Goal: Book appointment/travel/reservation

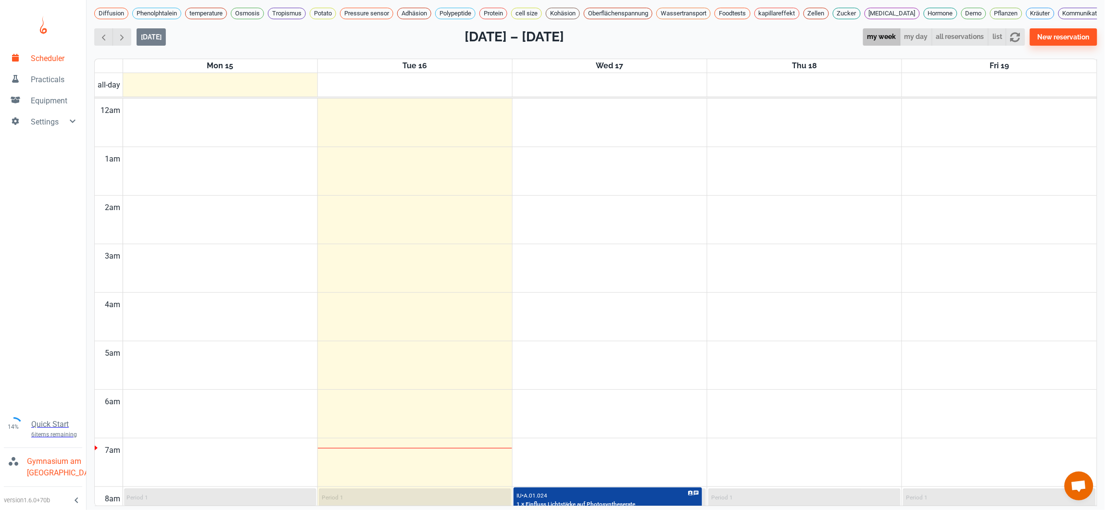
scroll to position [335, 0]
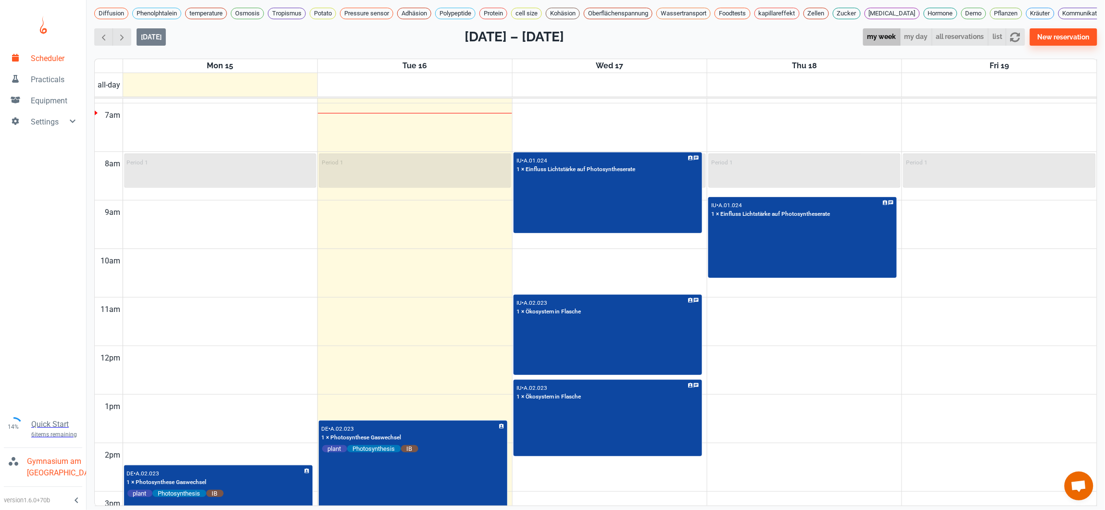
click at [860, 395] on td at bounding box center [610, 382] width 974 height 25
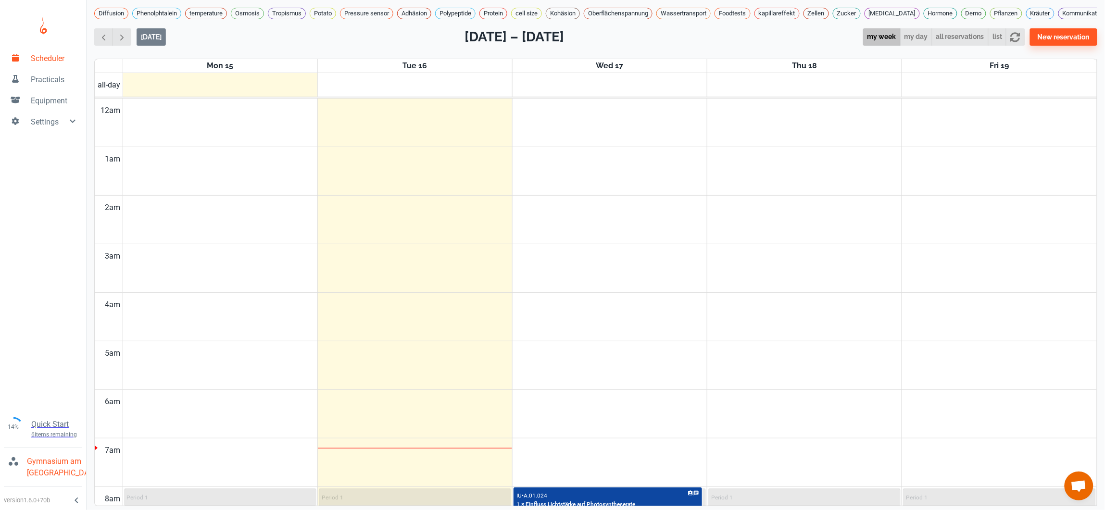
scroll to position [233, 0]
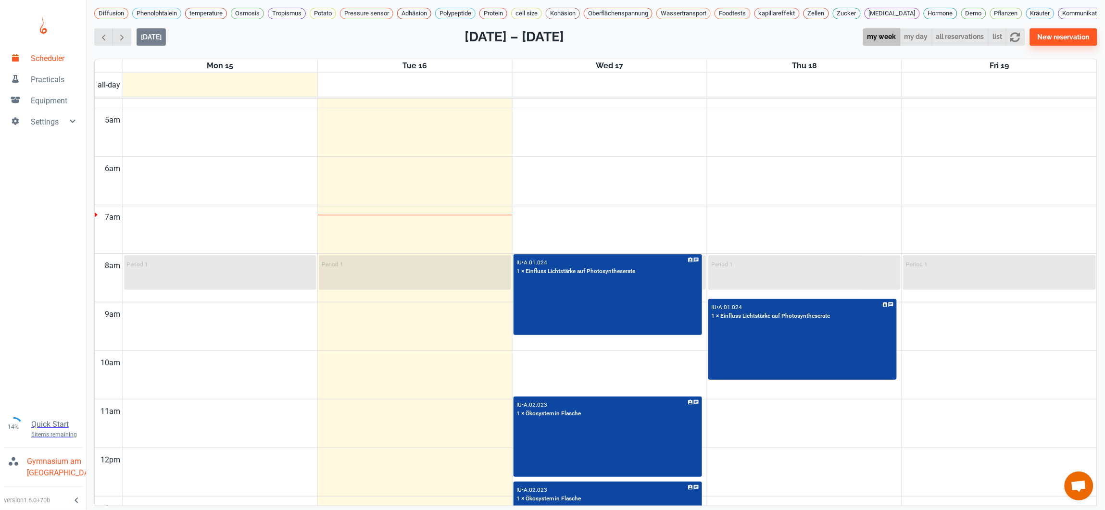
click at [905, 462] on td at bounding box center [610, 460] width 974 height 25
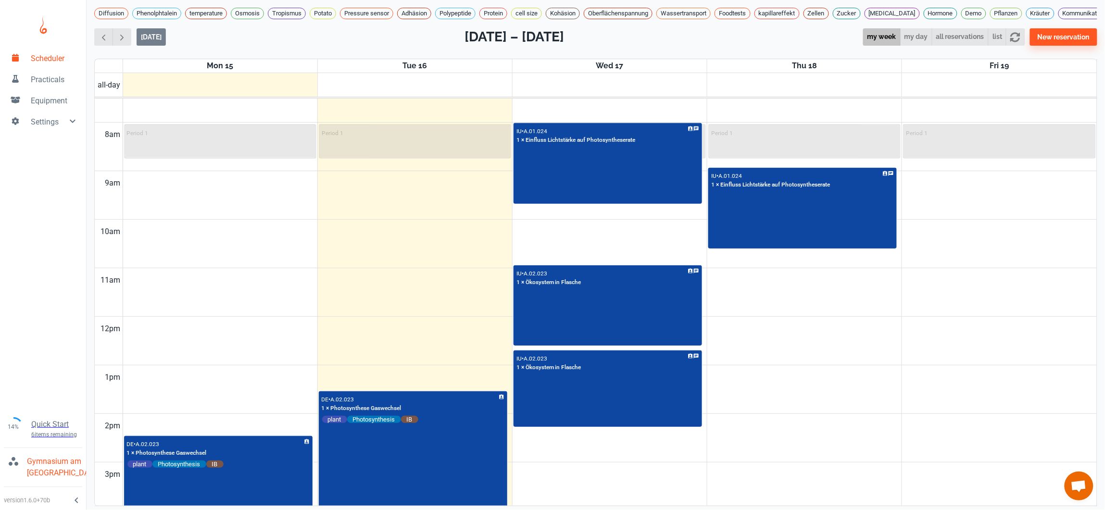
scroll to position [350, 0]
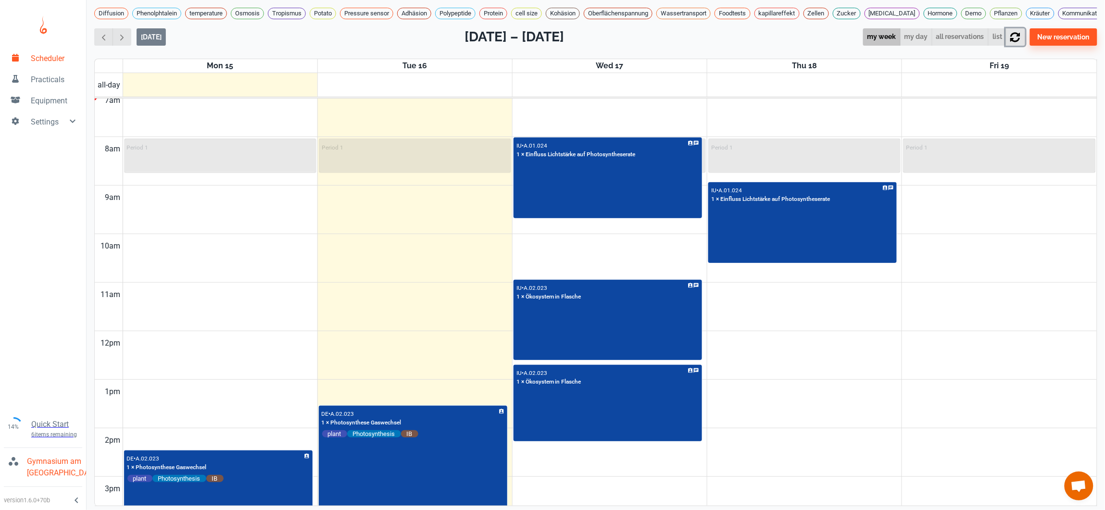
click at [1020, 42] on icon "button" at bounding box center [1015, 37] width 10 height 10
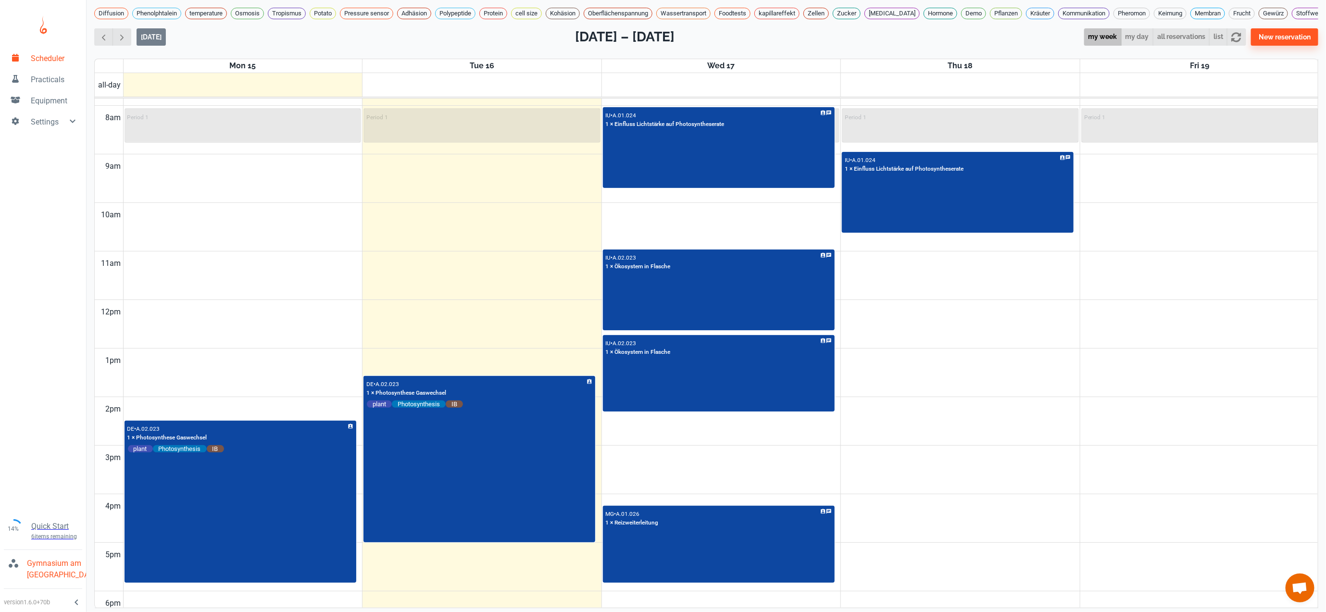
scroll to position [381, 0]
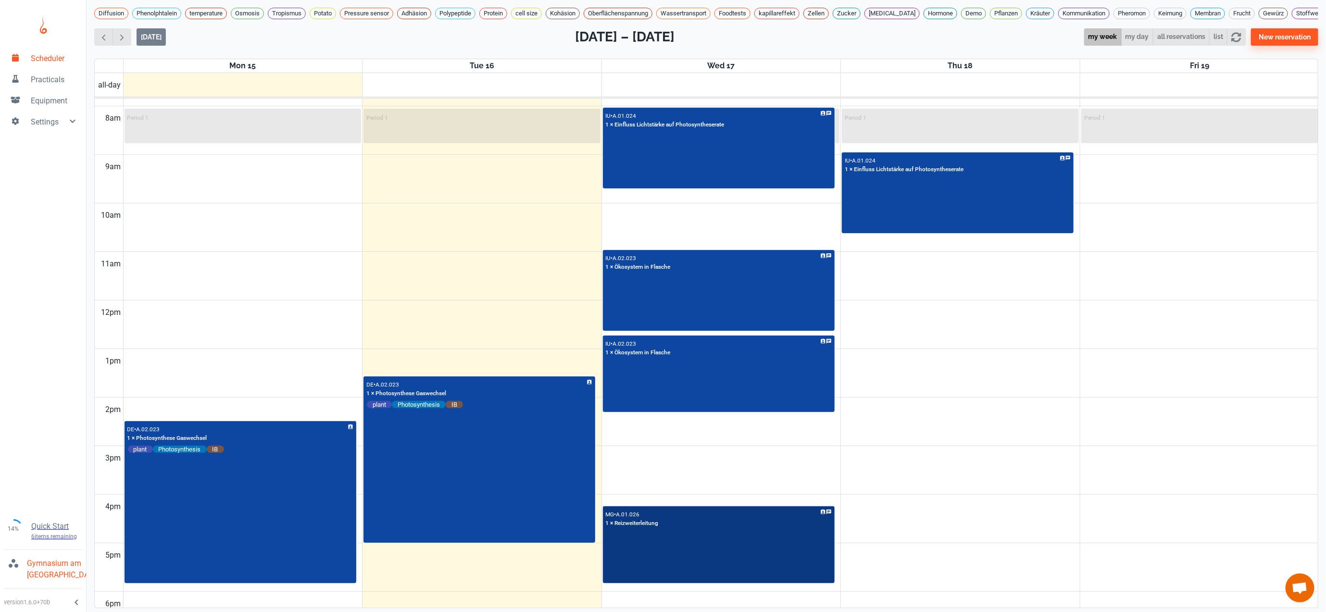
click at [747, 510] on div "MG • A.01.026 1 × Reizweiterleitung" at bounding box center [719, 544] width 230 height 75
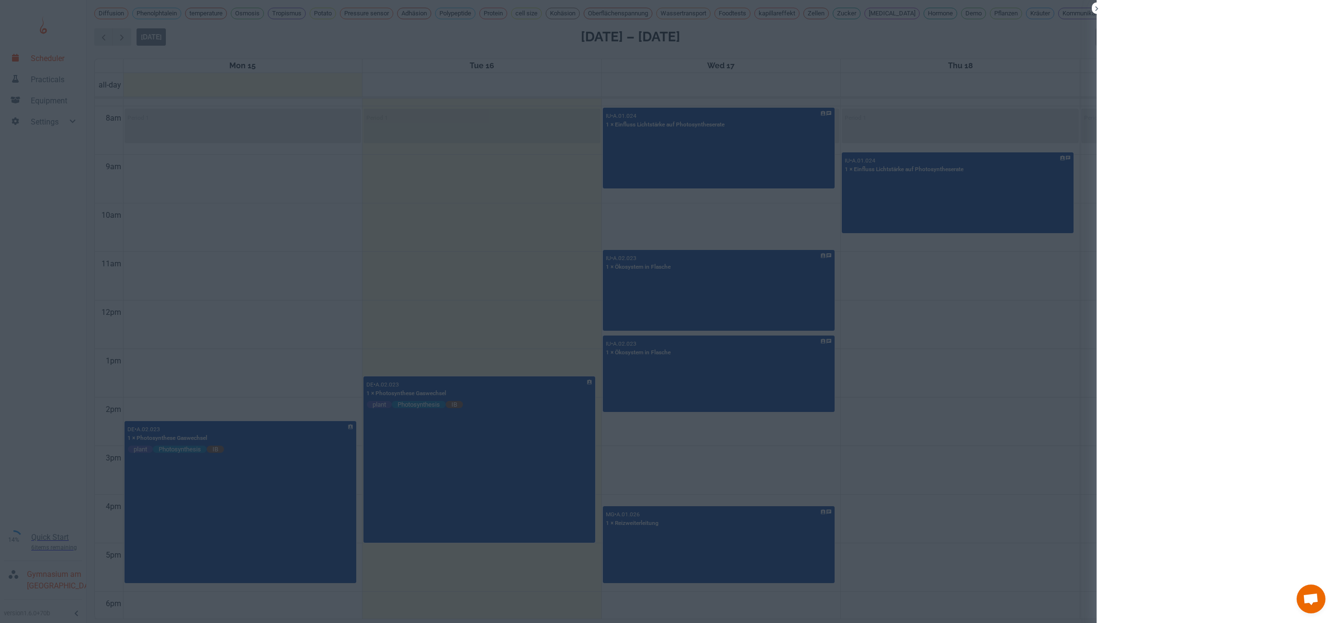
click at [747, 510] on div at bounding box center [668, 311] width 1337 height 623
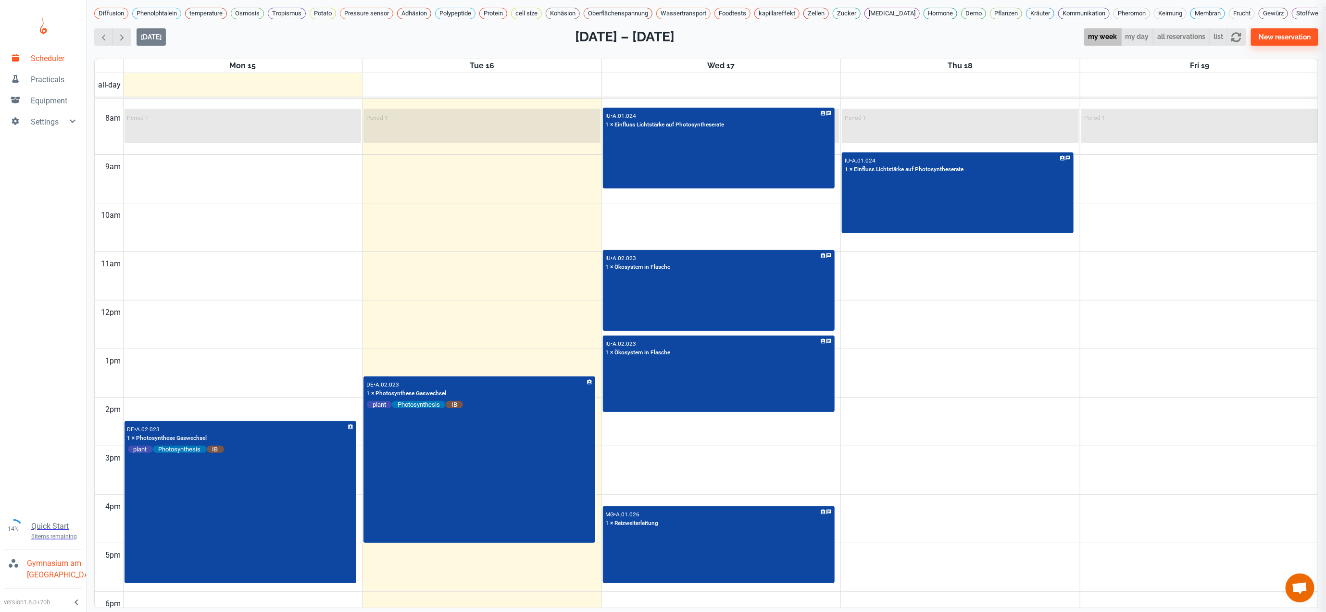
click at [747, 510] on div at bounding box center [663, 306] width 1326 height 612
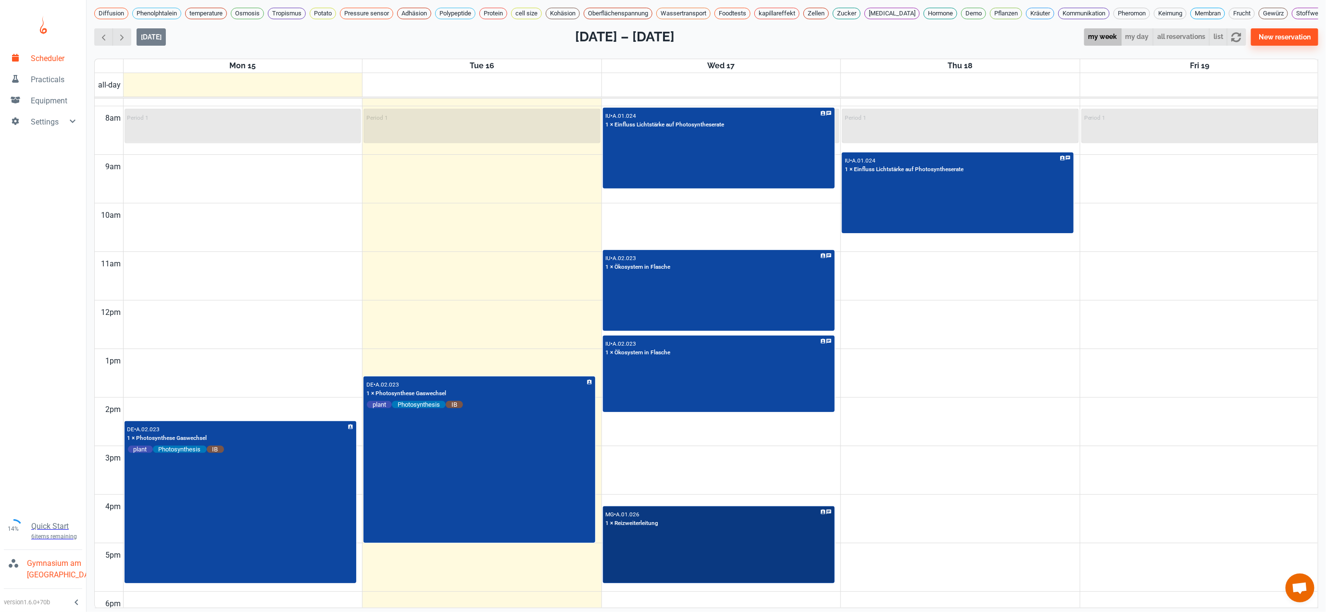
click at [747, 510] on div "MG • A.01.026 1 × Reizweiterleitung" at bounding box center [719, 544] width 230 height 75
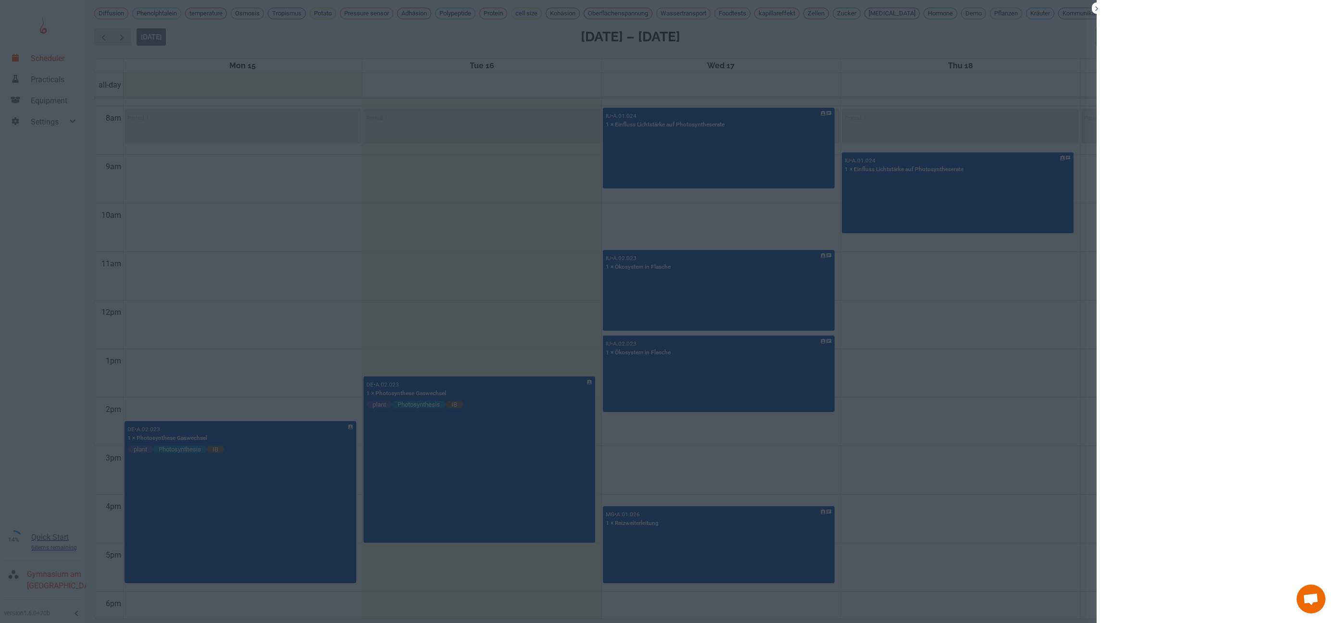
click at [972, 475] on div at bounding box center [668, 311] width 1337 height 623
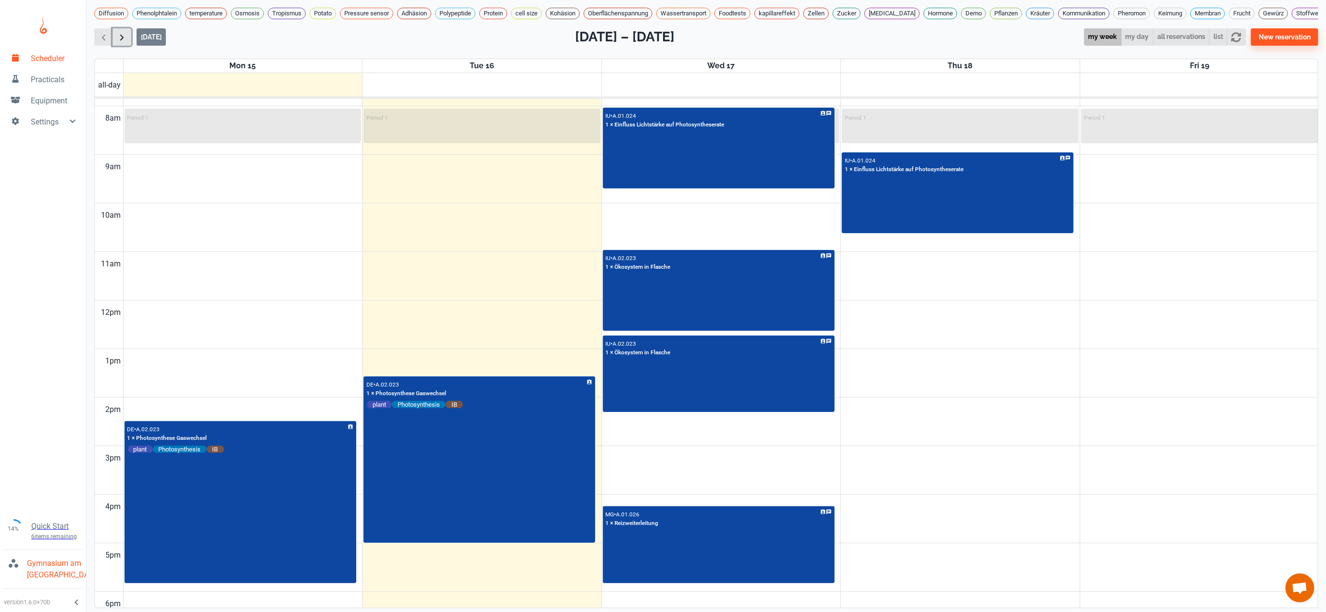
click at [127, 46] on button "button" at bounding box center [121, 37] width 19 height 18
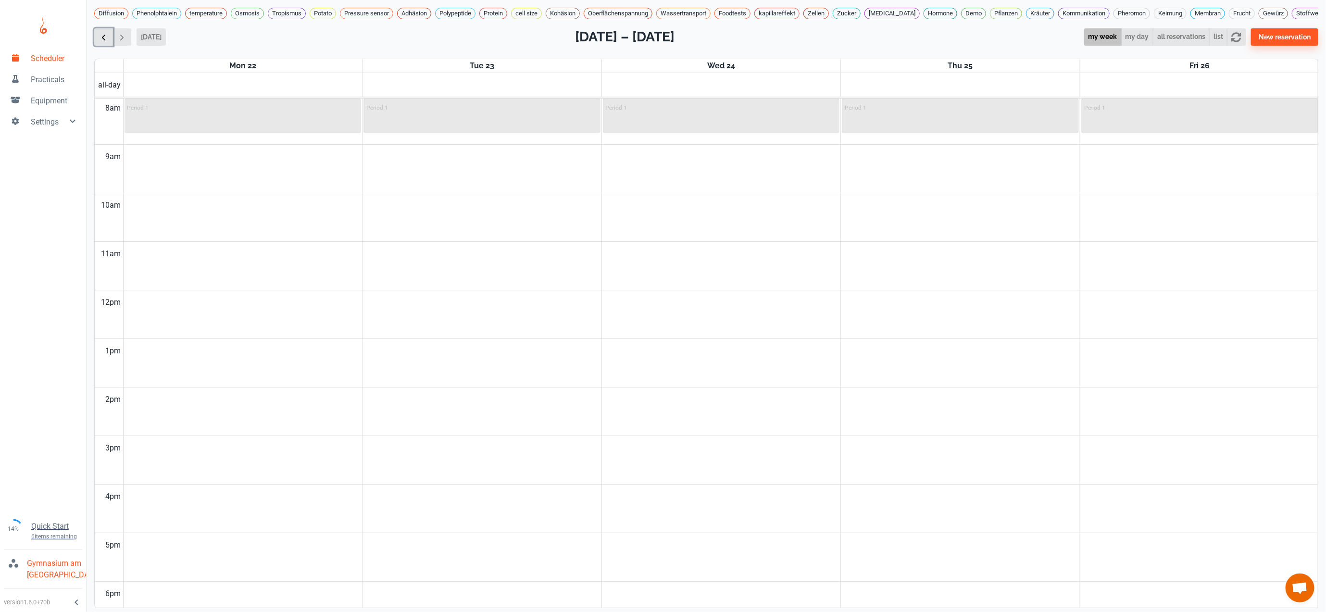
click at [99, 42] on span "button" at bounding box center [104, 37] width 10 height 10
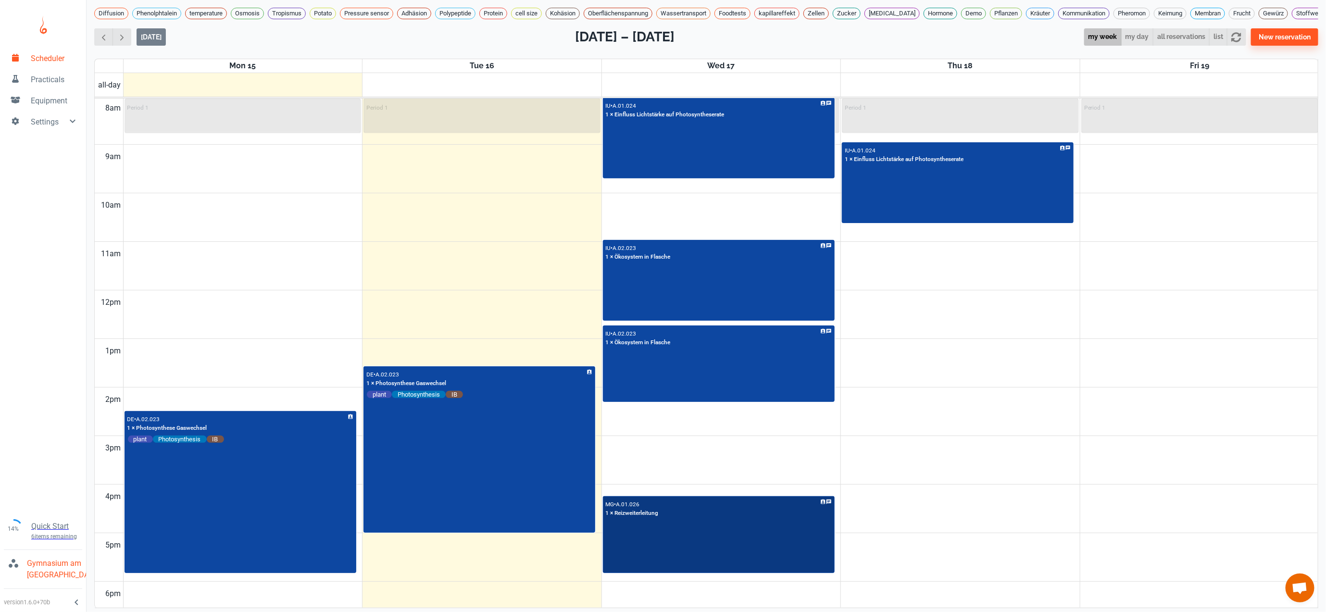
click at [799, 510] on div "MG • A.01.026 1 × Reizweiterleitung" at bounding box center [719, 534] width 230 height 75
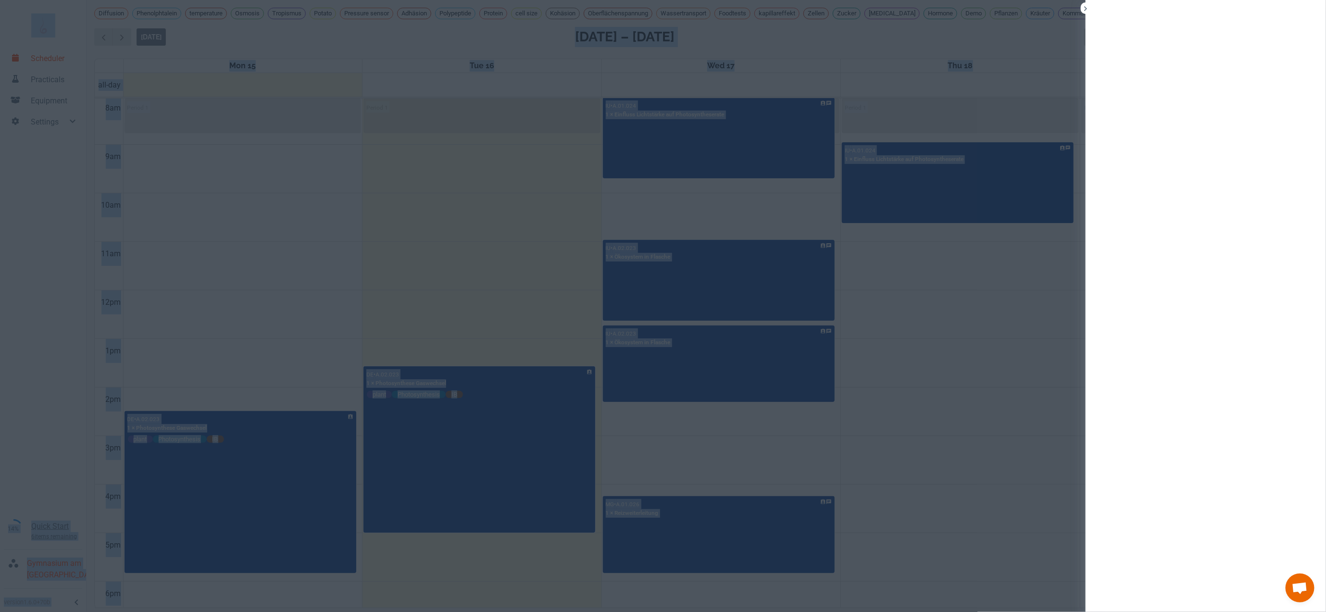
click at [799, 510] on div at bounding box center [663, 306] width 1326 height 612
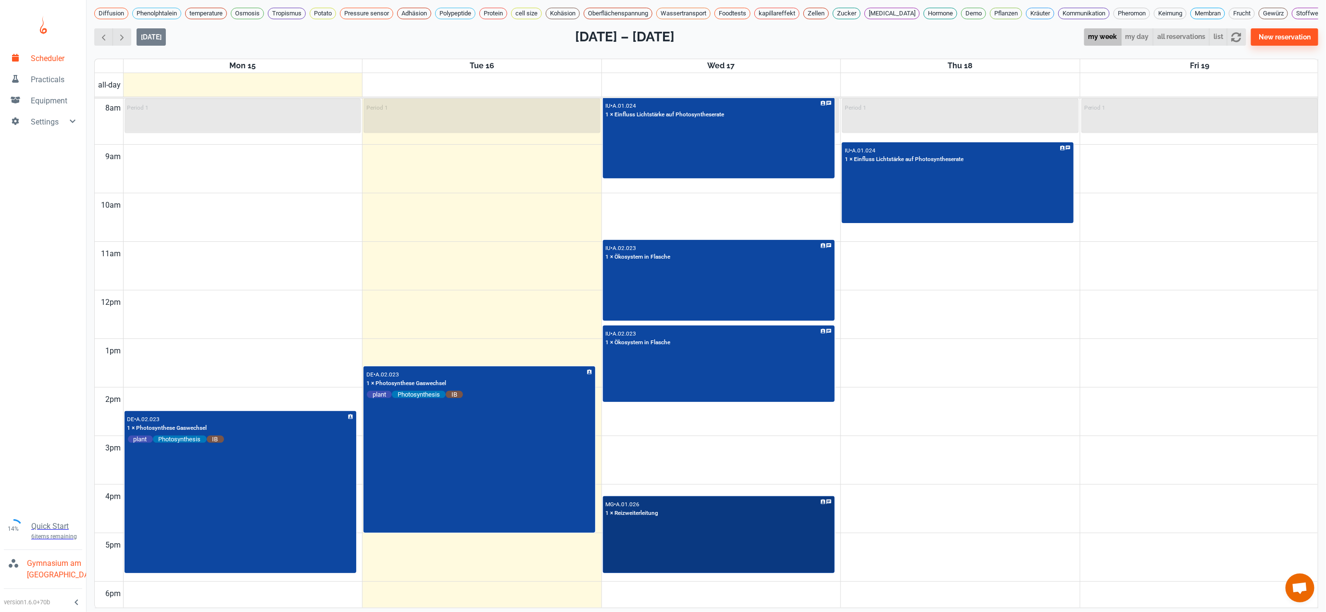
click at [799, 510] on div "MG • A.01.026 1 × Reizweiterleitung" at bounding box center [719, 534] width 230 height 75
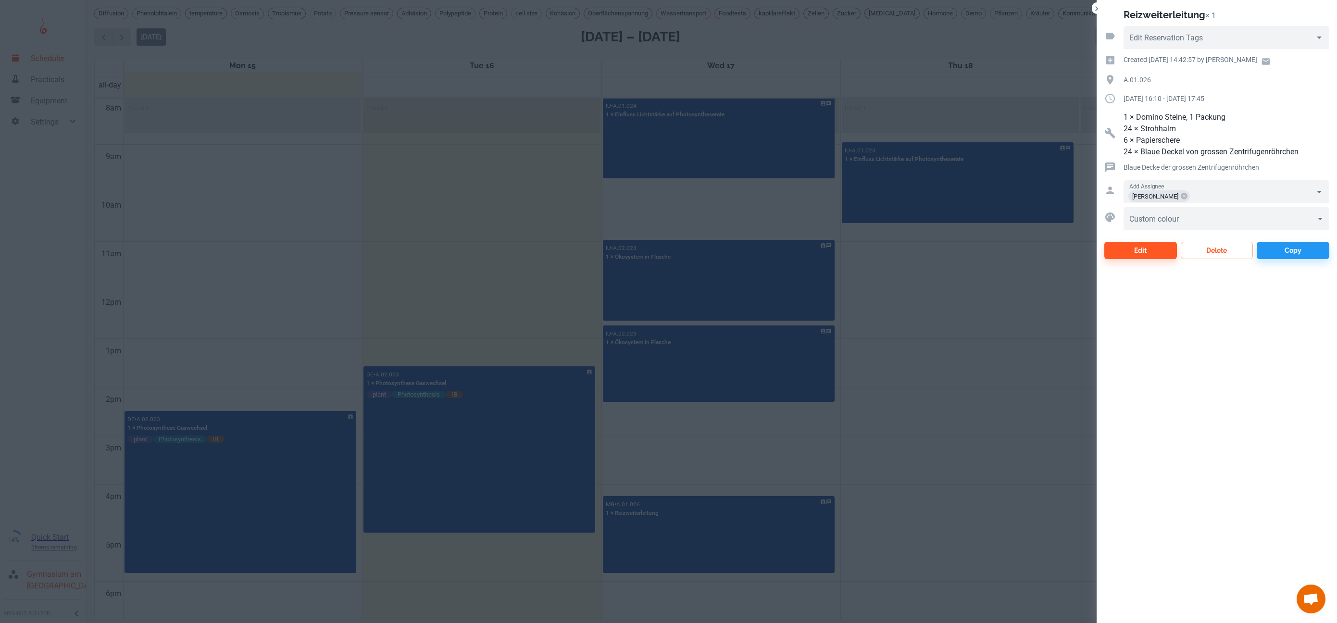
click at [974, 441] on div at bounding box center [668, 311] width 1337 height 623
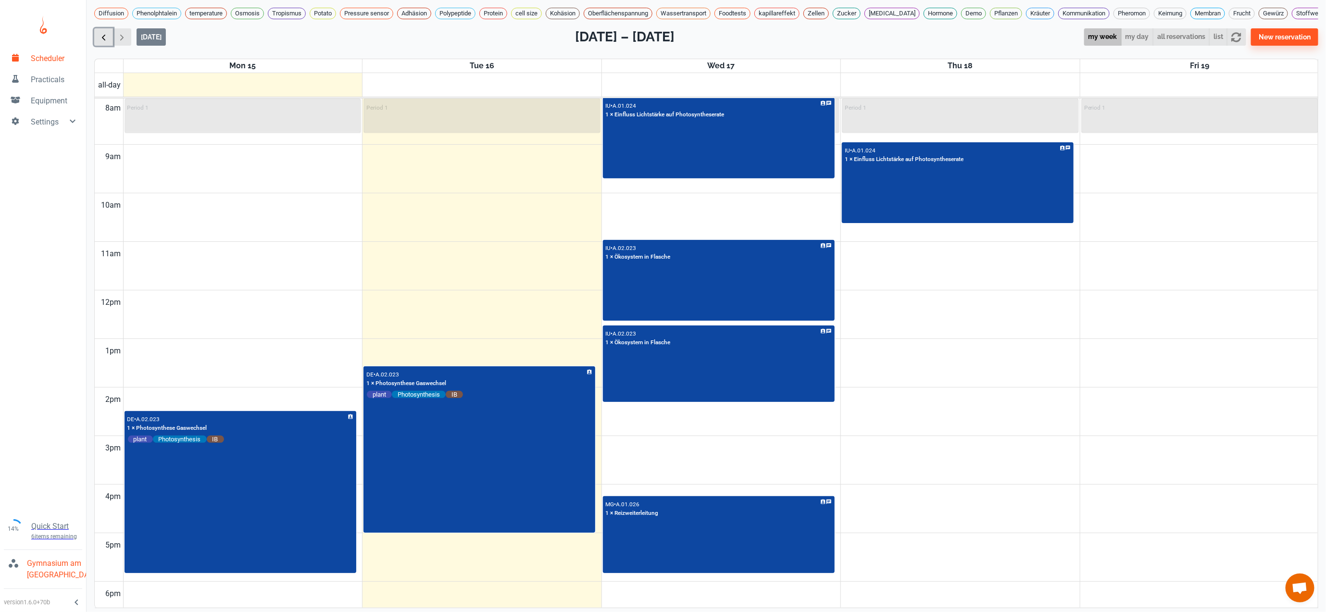
click at [103, 42] on span "button" at bounding box center [104, 37] width 10 height 10
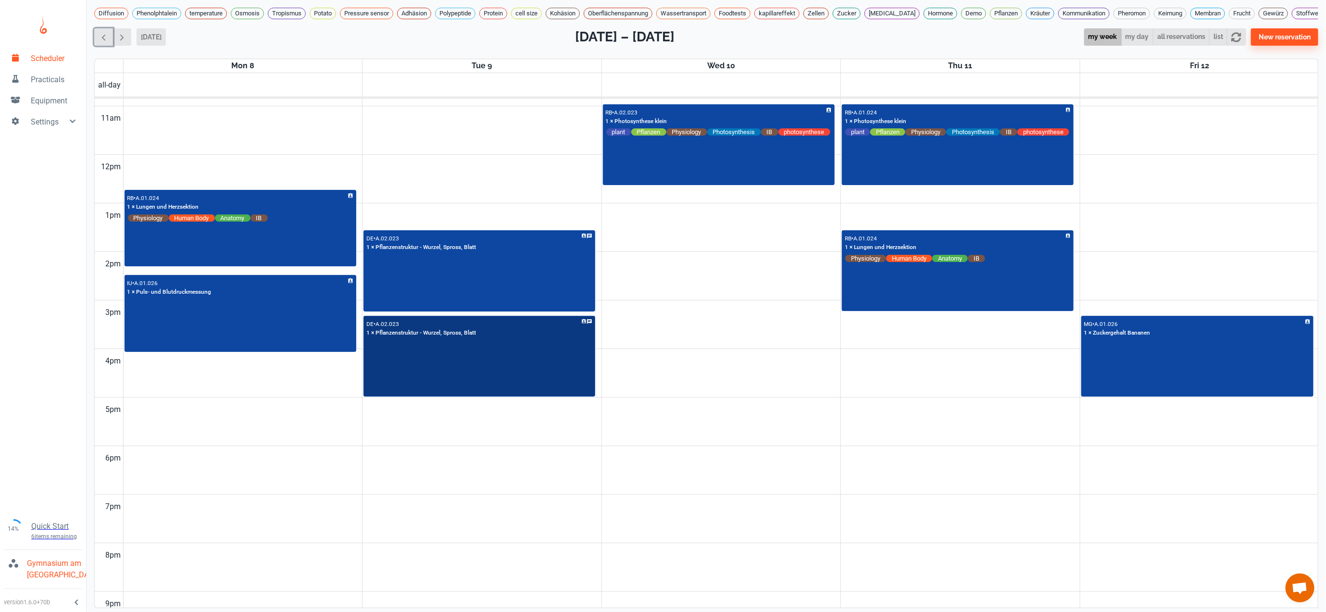
scroll to position [501, 0]
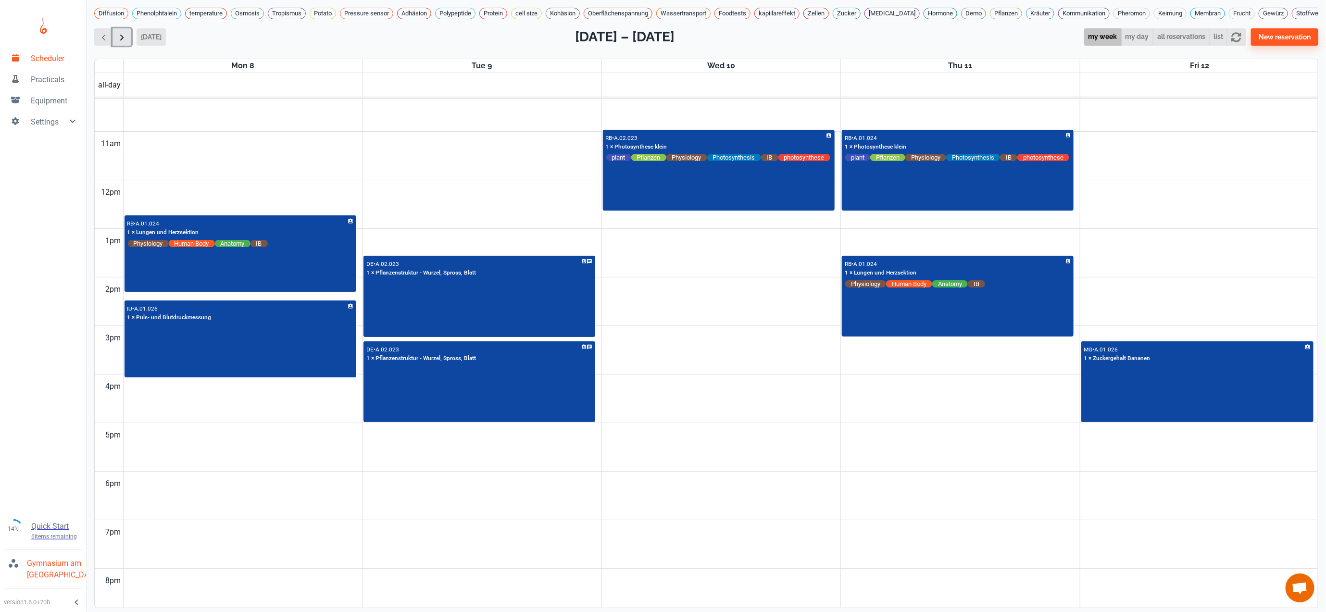
click at [120, 42] on span "button" at bounding box center [122, 37] width 10 height 10
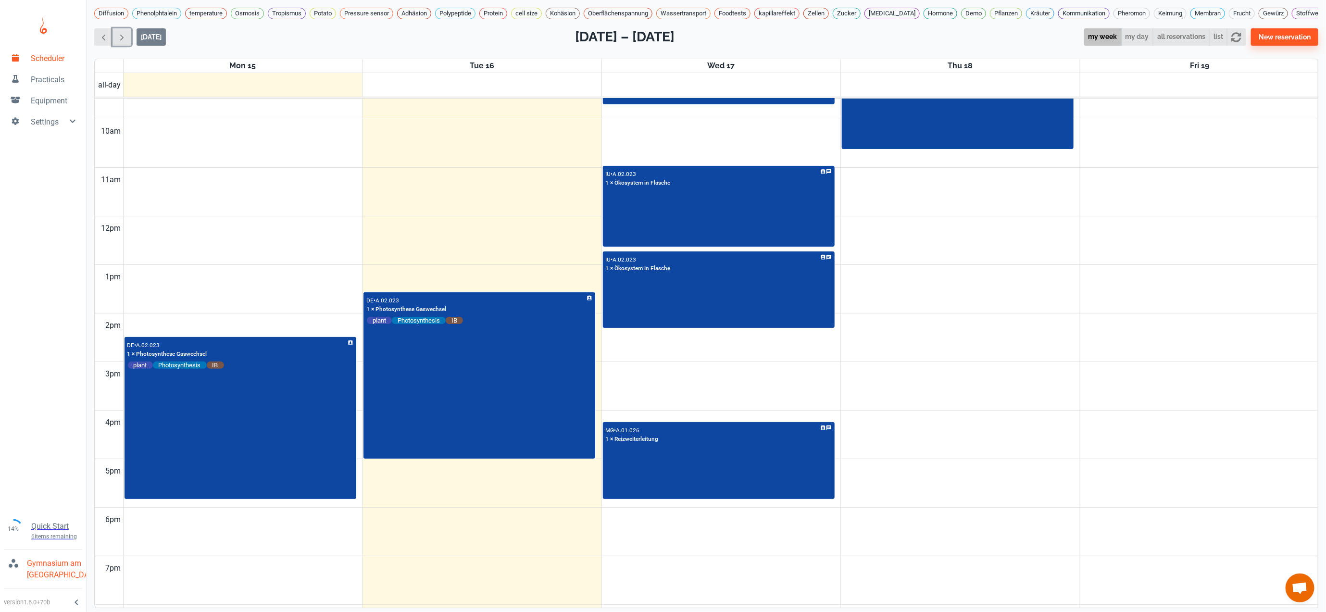
scroll to position [473, 0]
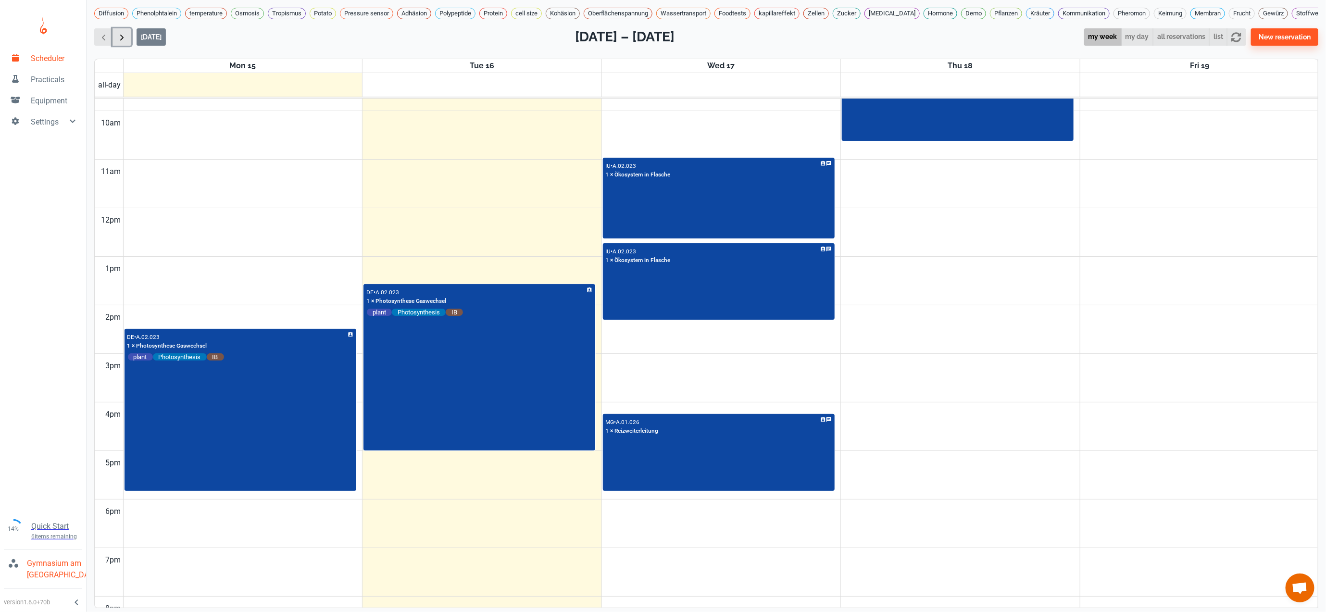
click at [122, 42] on span "button" at bounding box center [122, 37] width 10 height 10
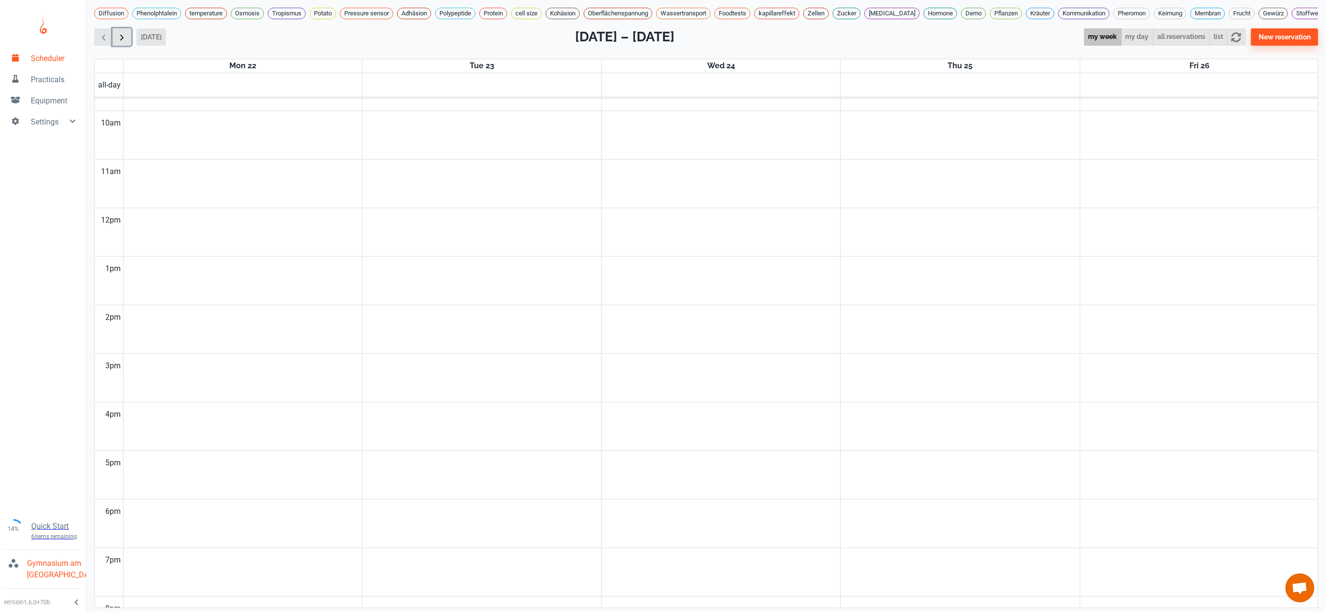
scroll to position [391, 0]
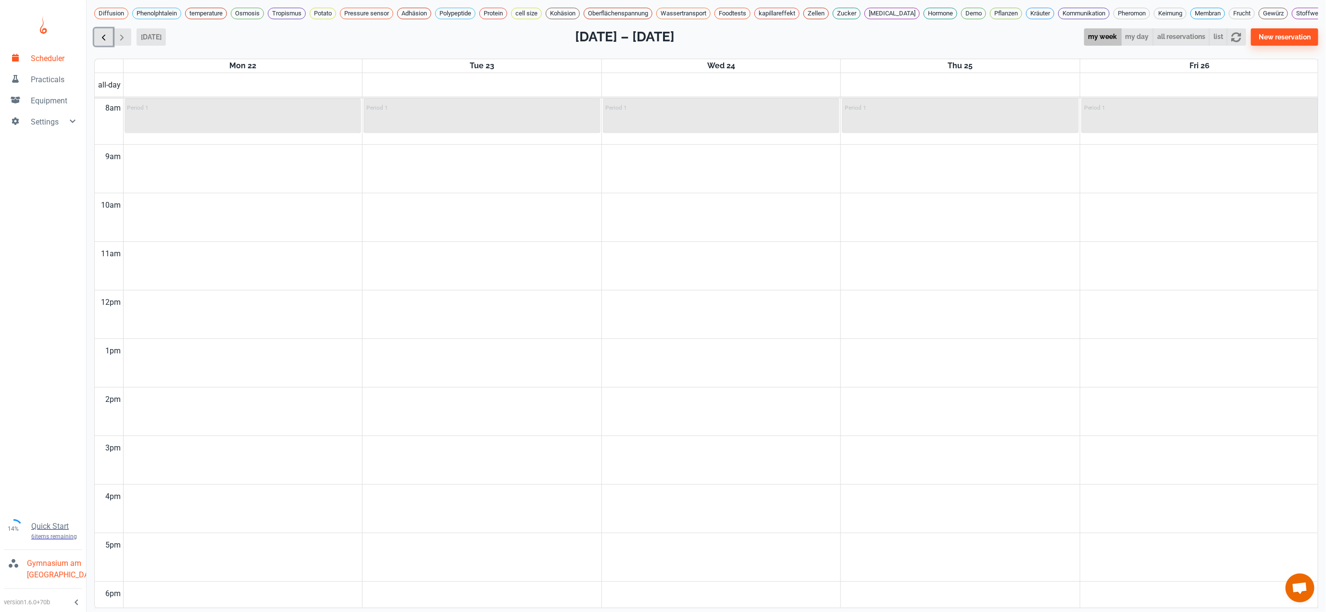
click at [101, 42] on span "button" at bounding box center [104, 37] width 10 height 10
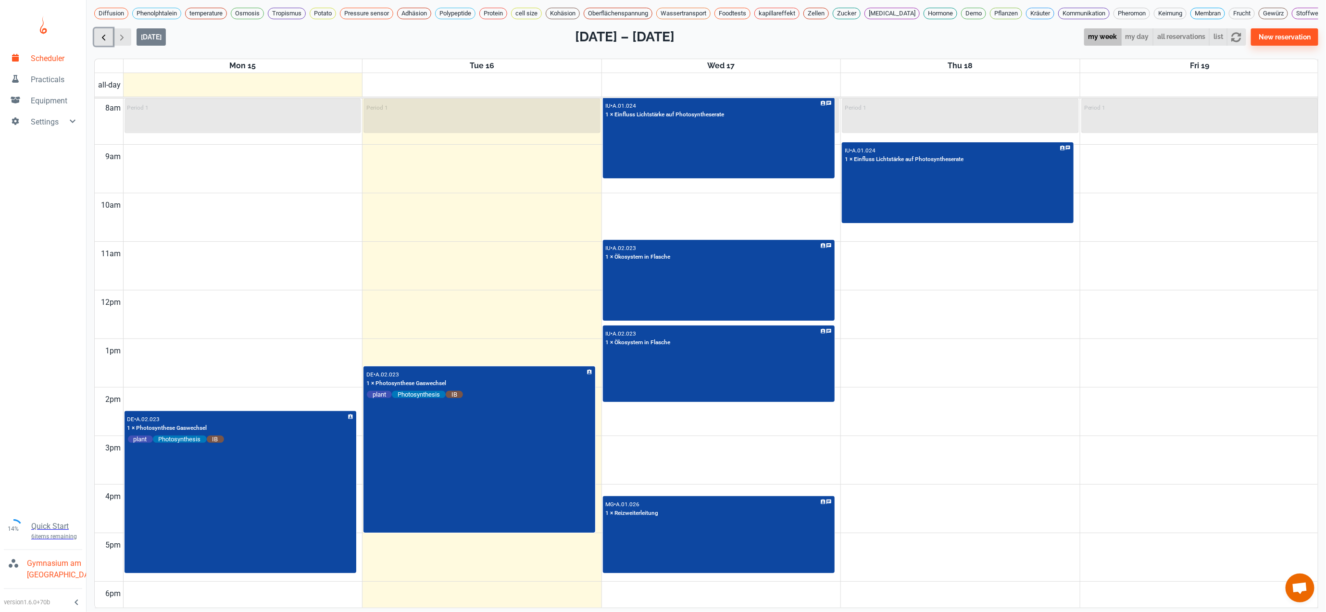
click at [101, 42] on span "button" at bounding box center [104, 37] width 10 height 10
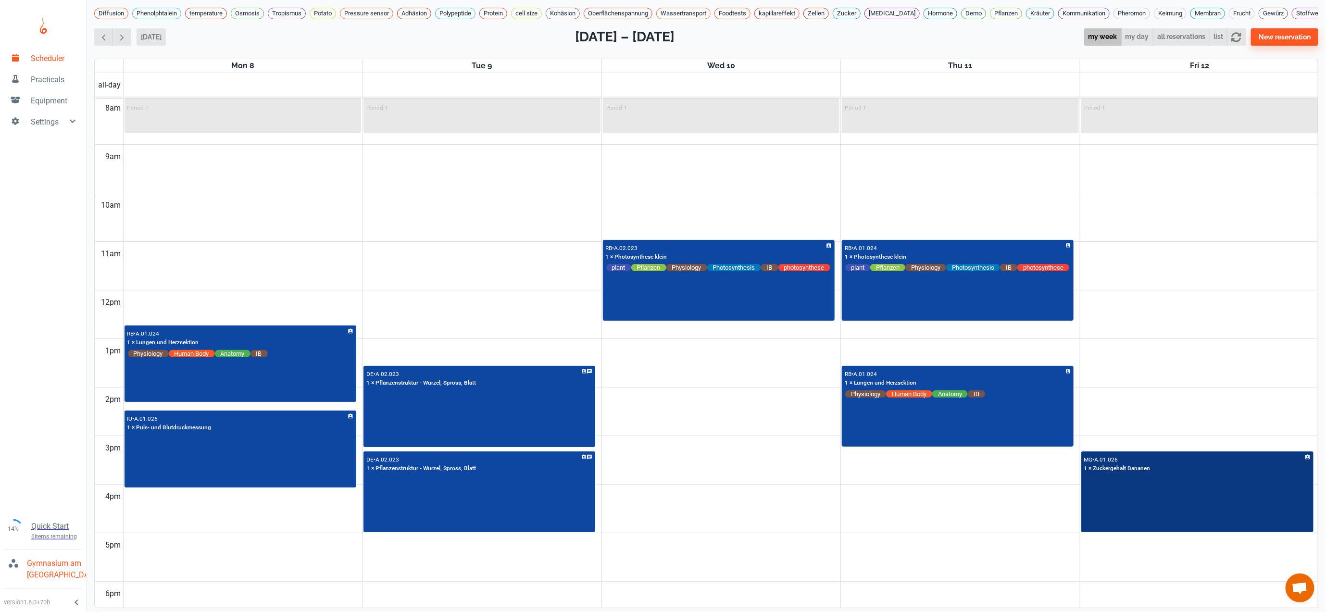
click at [1104, 510] on div "MG • A.01.026 1 × Zuckergehalt Bananen" at bounding box center [1197, 491] width 230 height 79
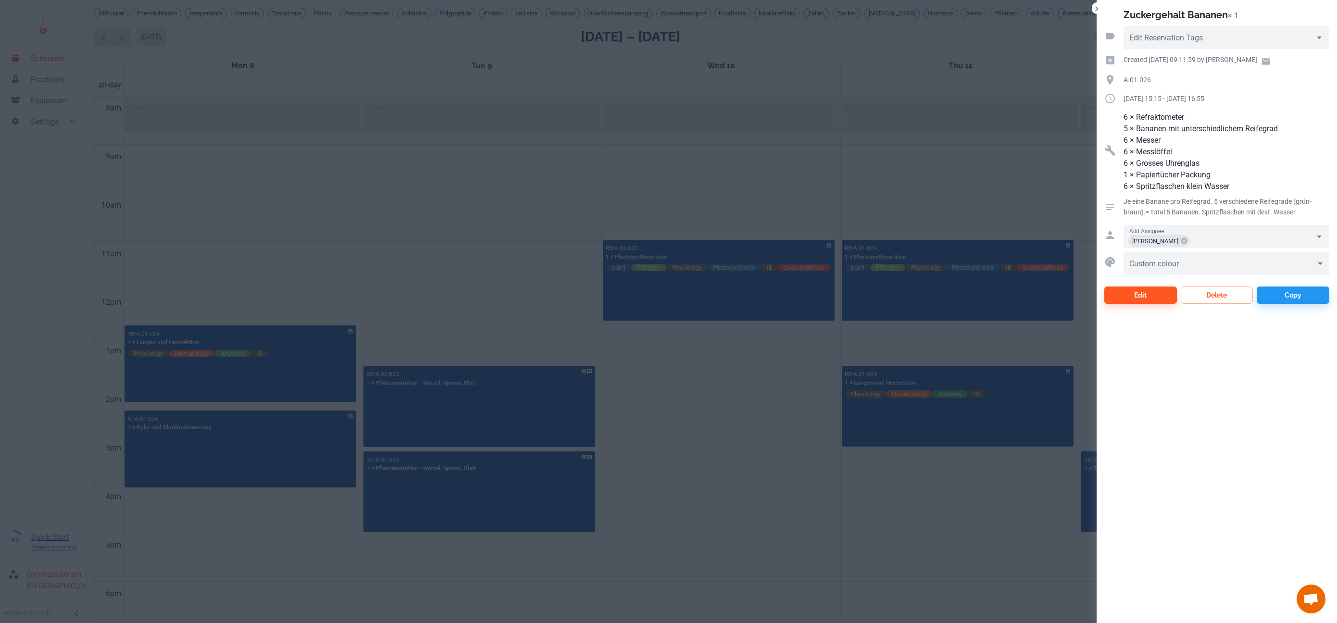
click at [847, 188] on div at bounding box center [668, 311] width 1337 height 623
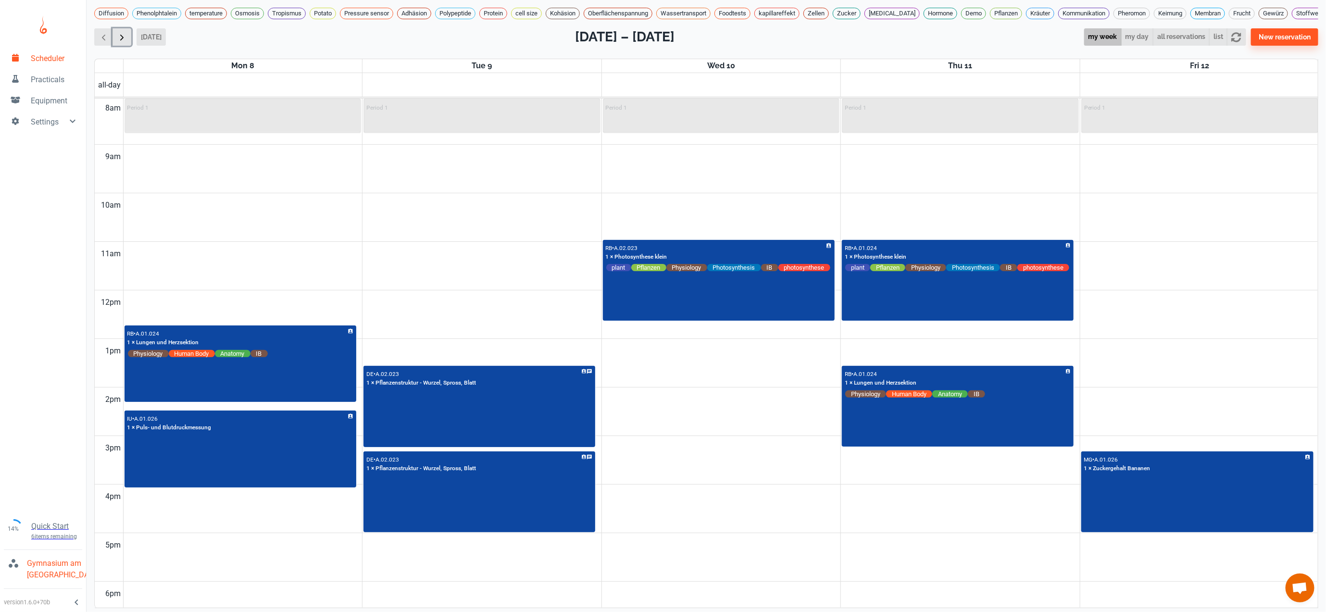
click at [121, 42] on span "button" at bounding box center [122, 37] width 10 height 10
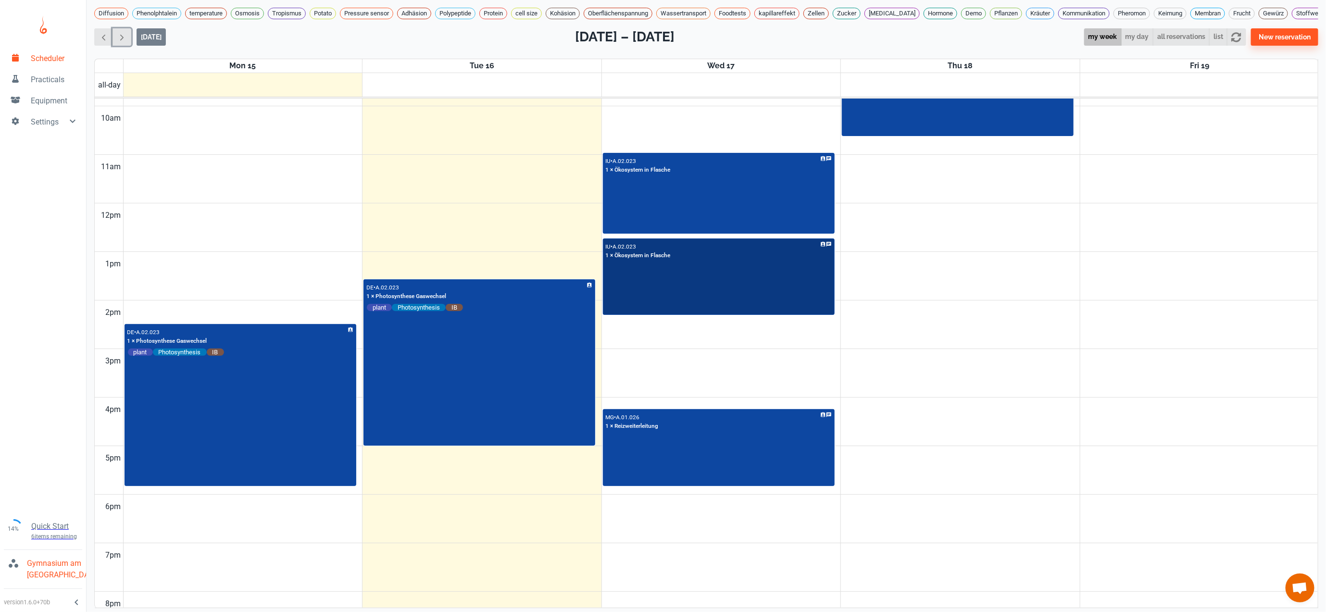
scroll to position [482, 0]
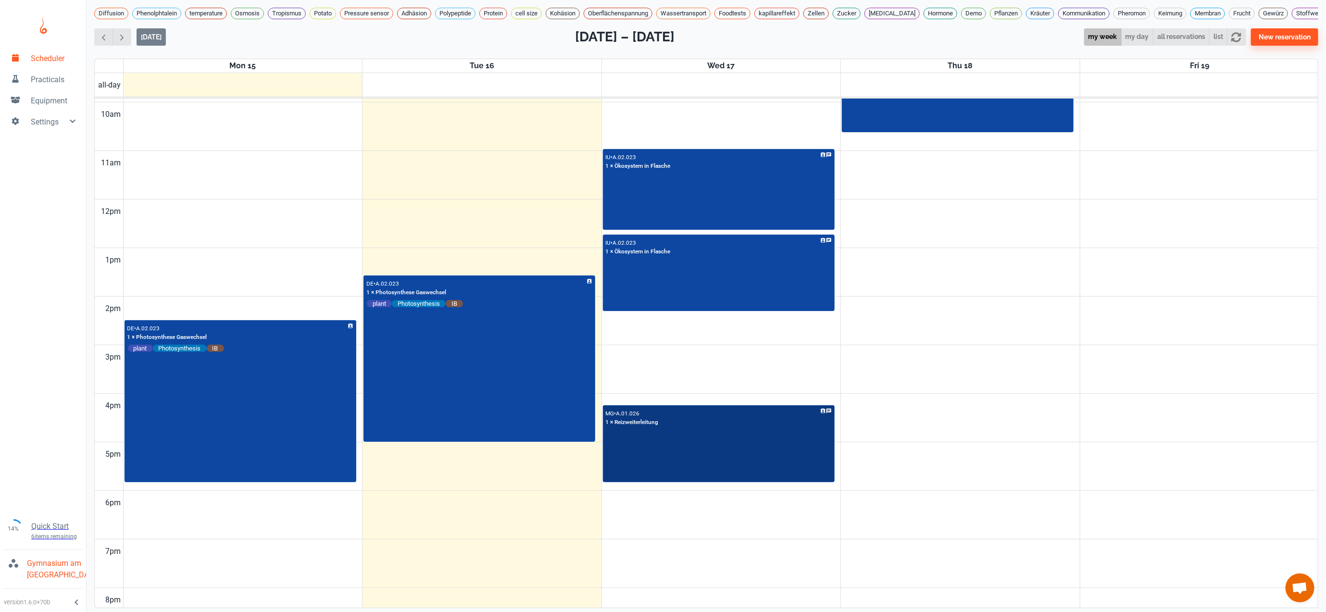
click at [709, 458] on div "MG • A.01.026 1 × Reizweiterleitung" at bounding box center [719, 443] width 230 height 75
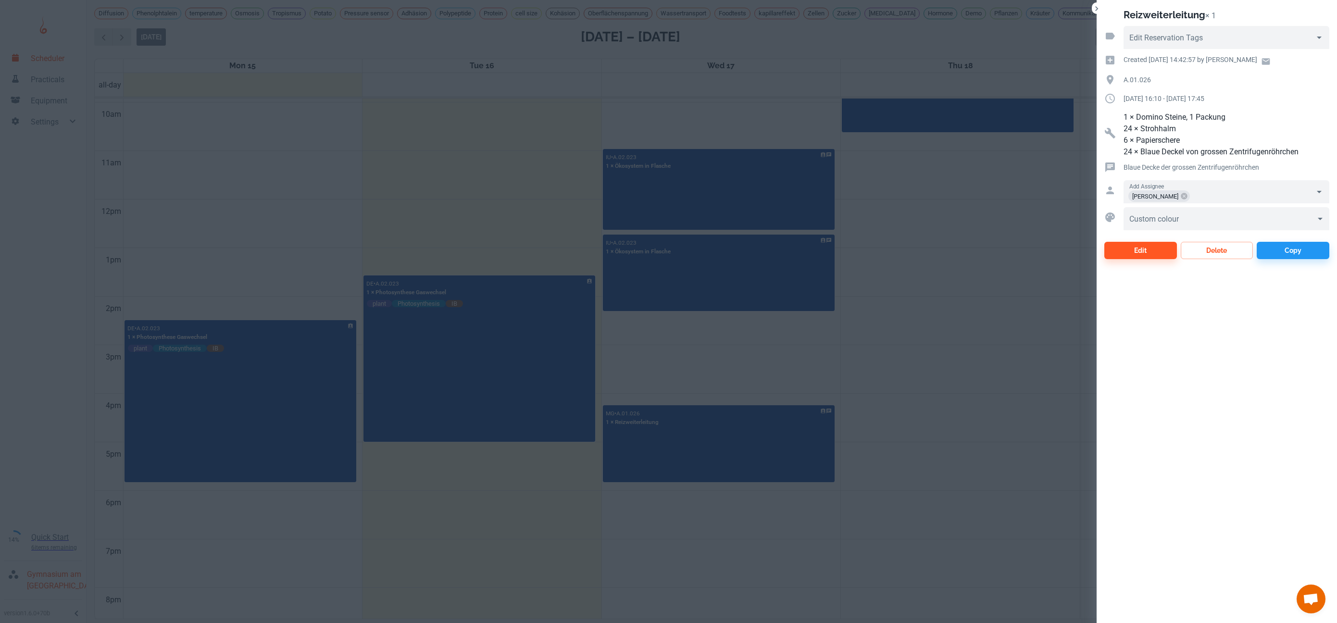
click at [1010, 402] on div at bounding box center [668, 311] width 1337 height 623
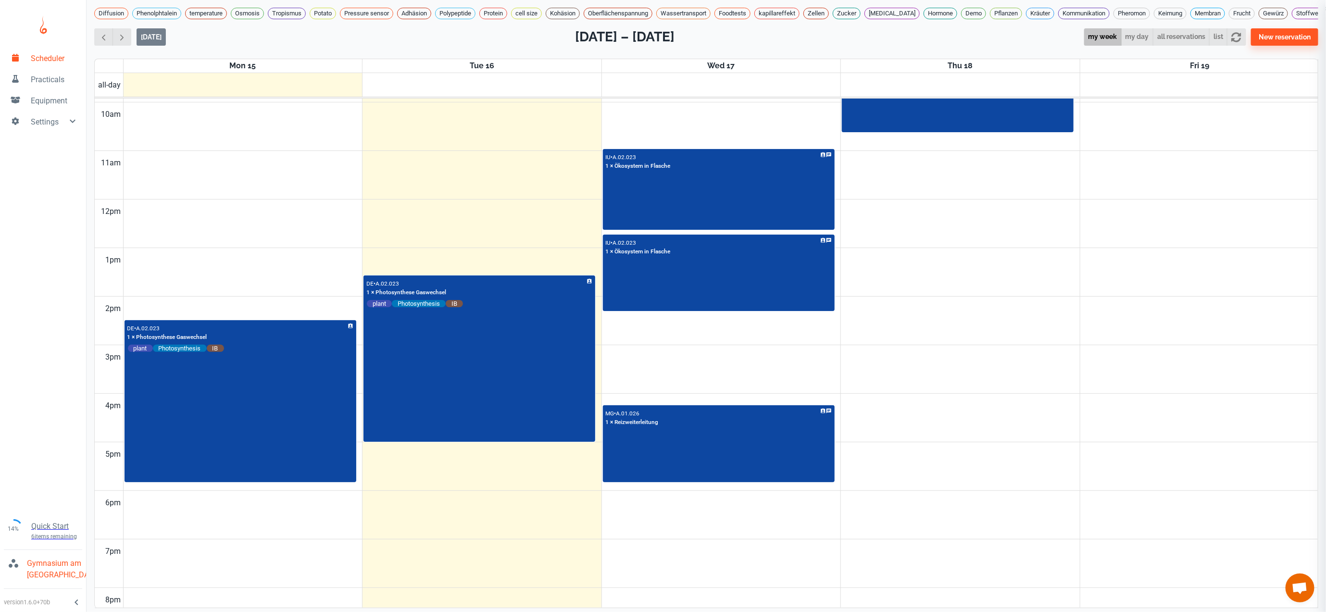
click at [1007, 394] on td at bounding box center [721, 381] width 1196 height 25
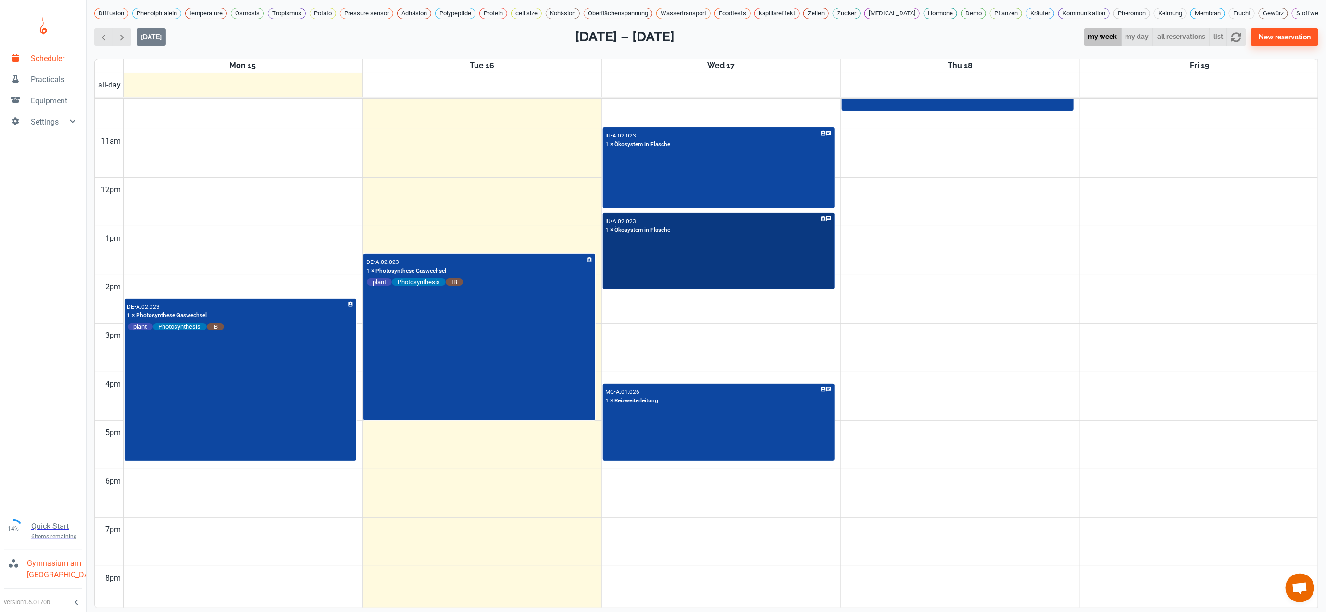
scroll to position [504, 0]
